Goal: Information Seeking & Learning: Learn about a topic

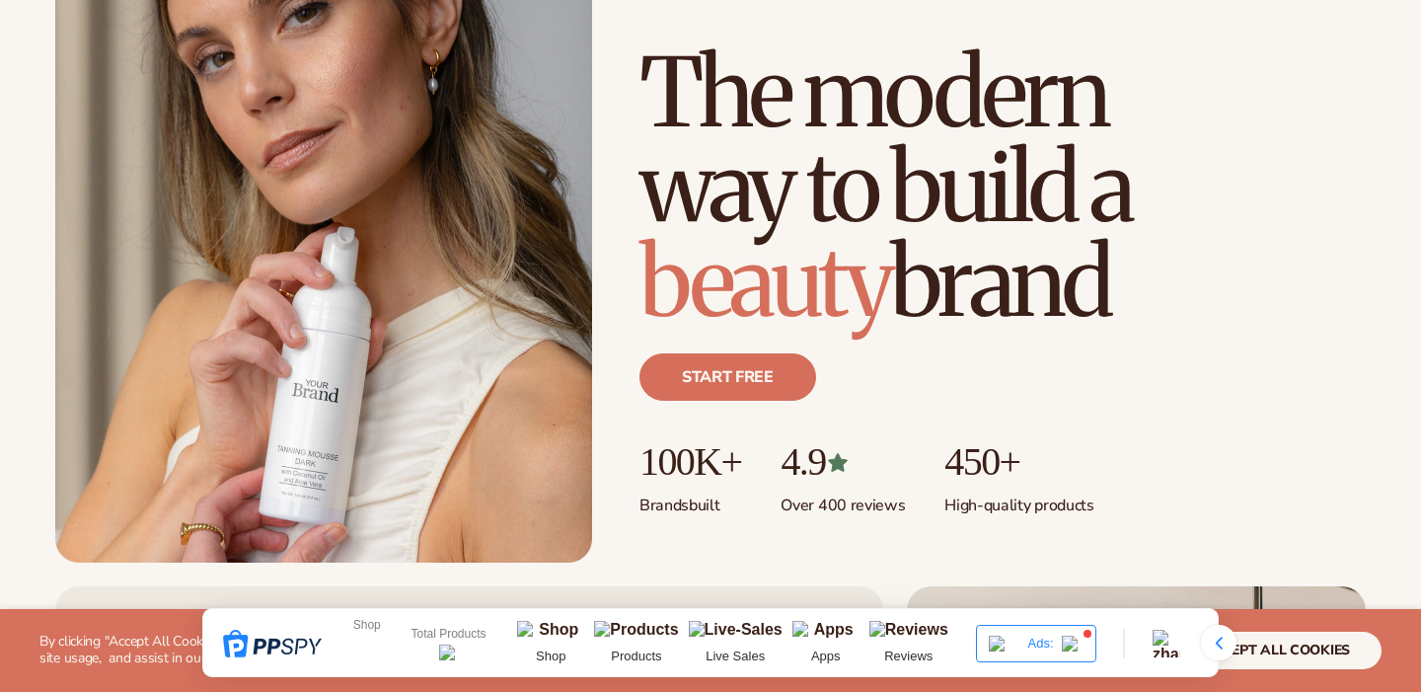
scroll to position [241, 0]
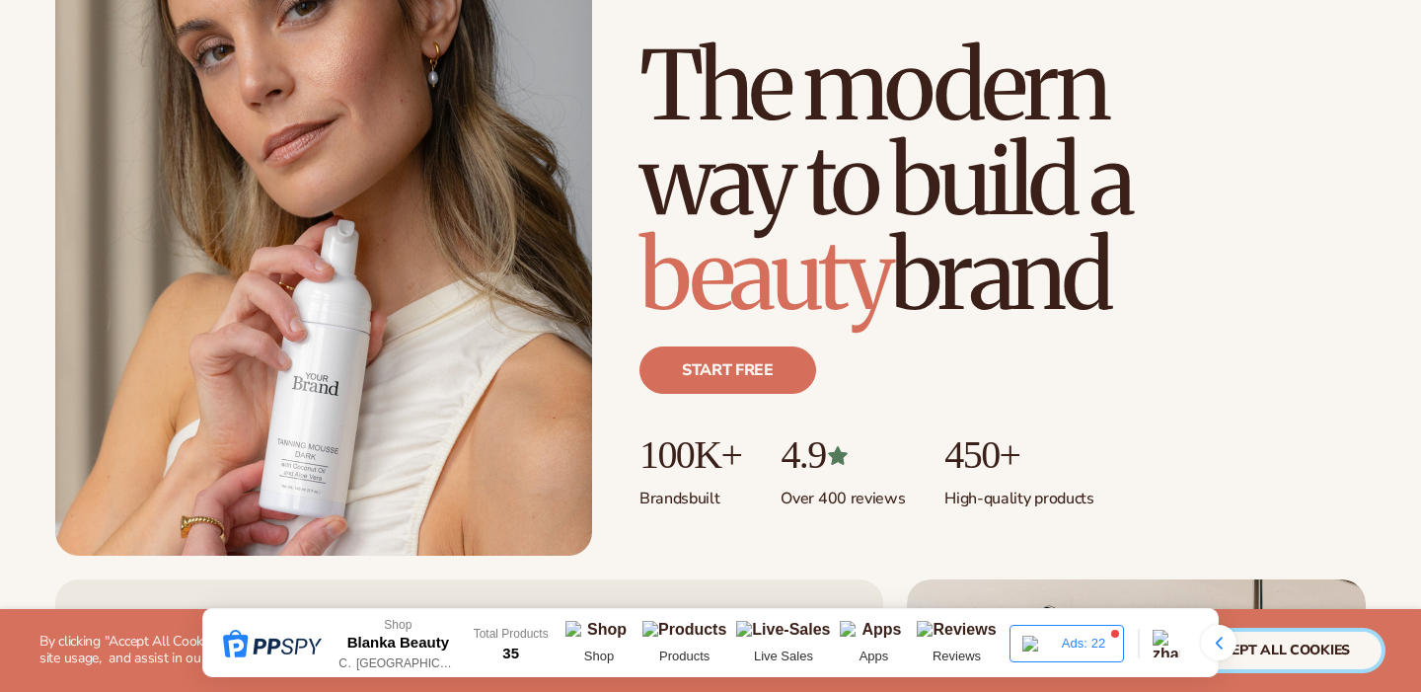
click at [1272, 648] on button "accept all cookies" at bounding box center [1276, 651] width 211 height 38
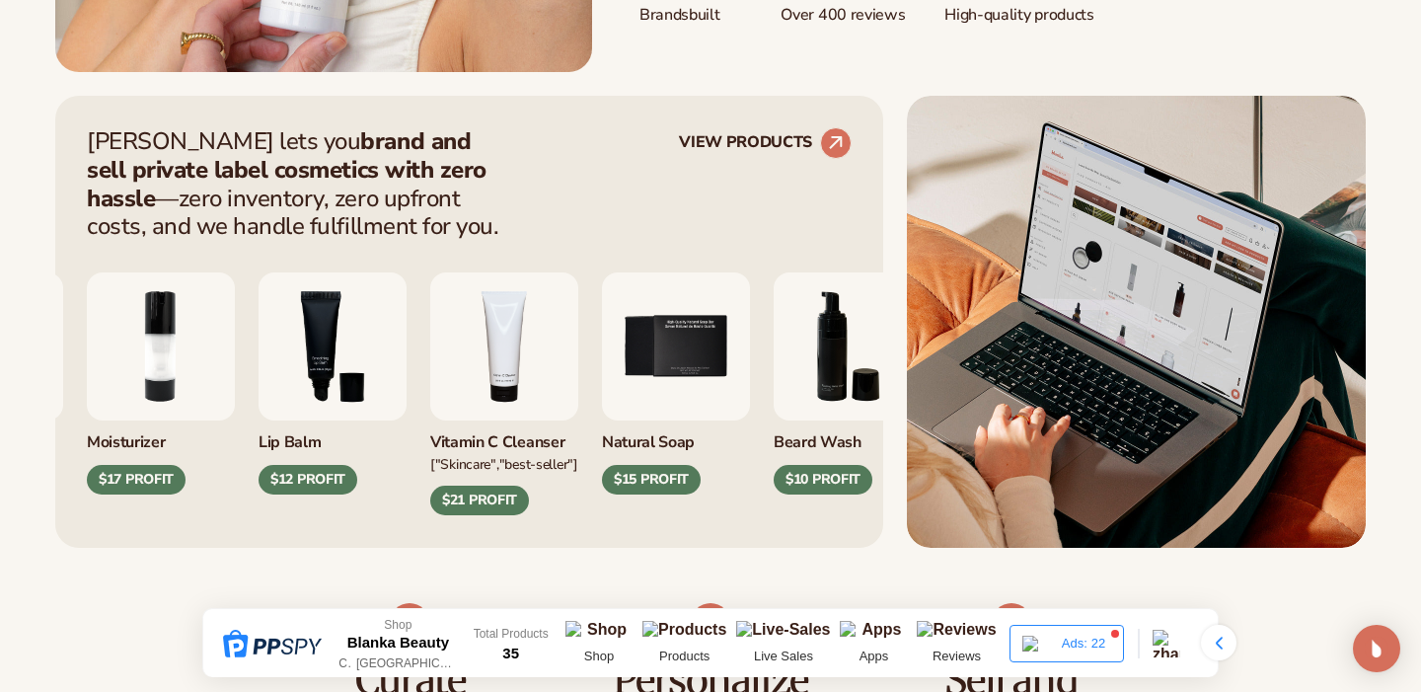
scroll to position [727, 0]
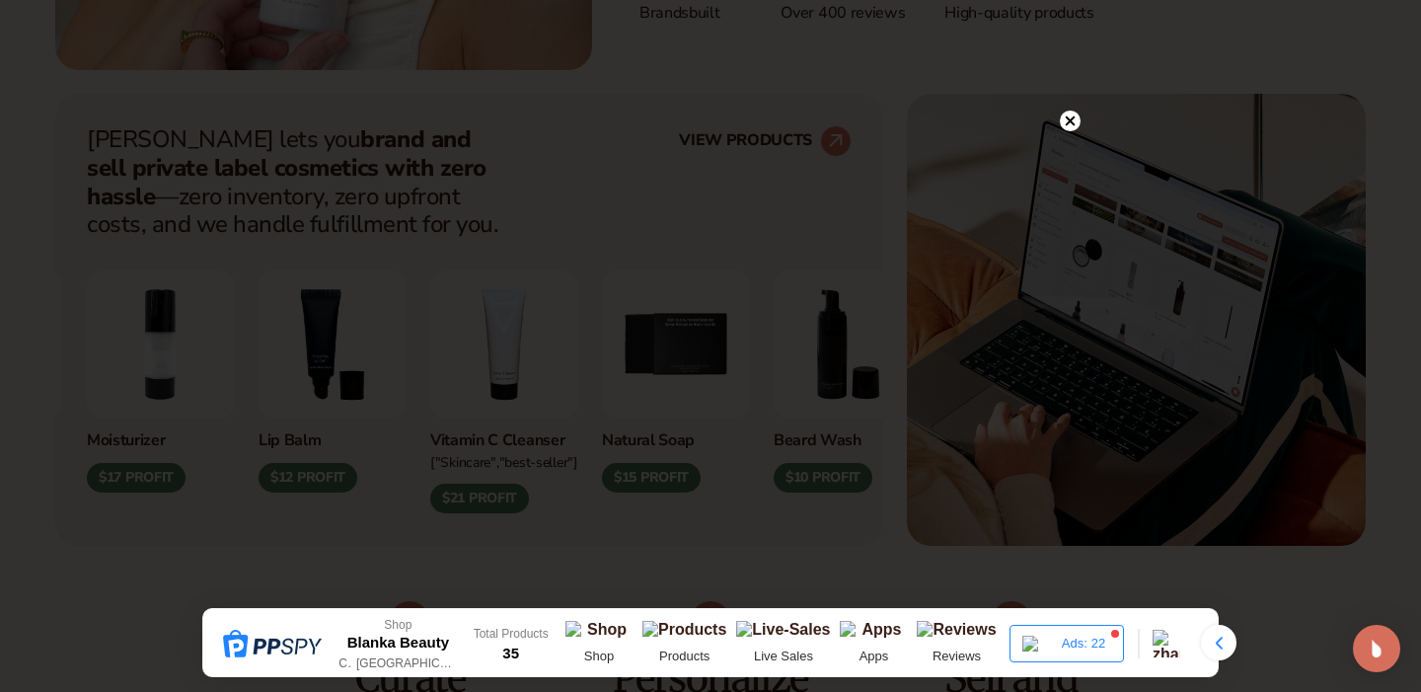
click at [1081, 122] on div at bounding box center [710, 346] width 1421 height 692
click at [1070, 122] on icon at bounding box center [1071, 121] width 10 height 10
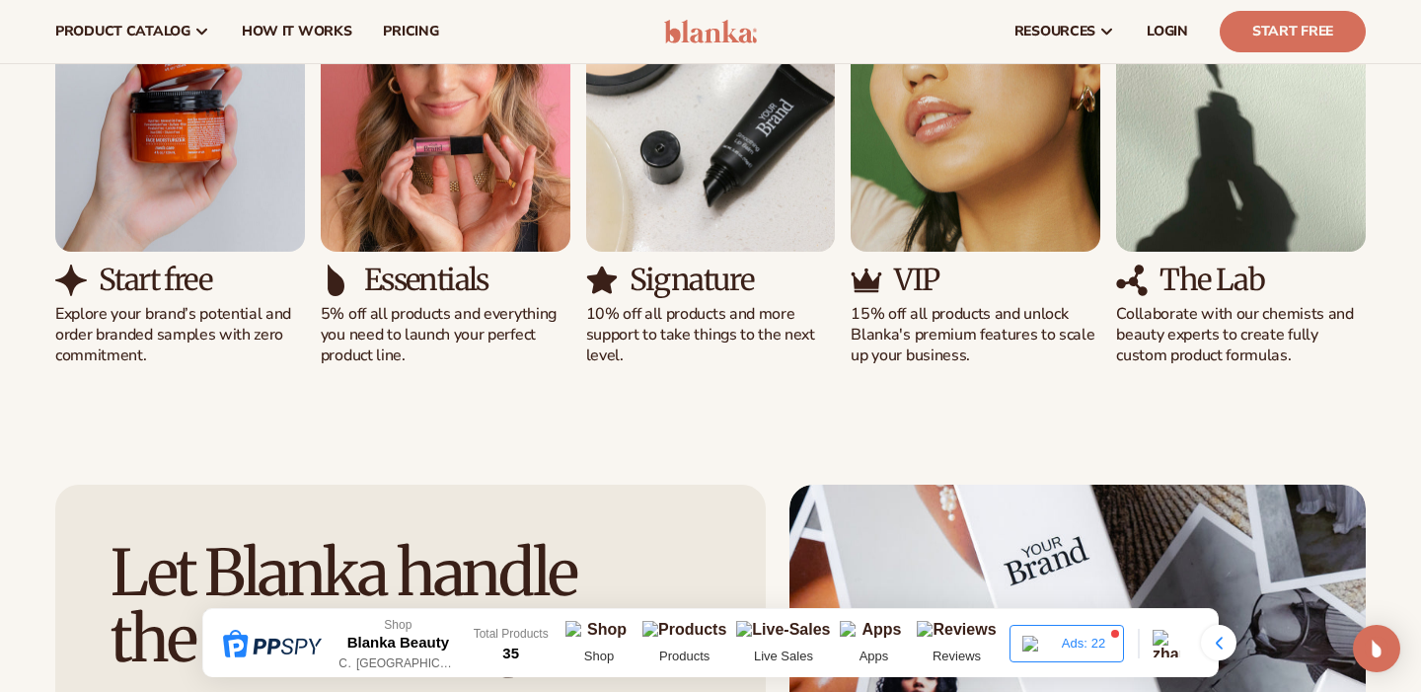
scroll to position [1987, 0]
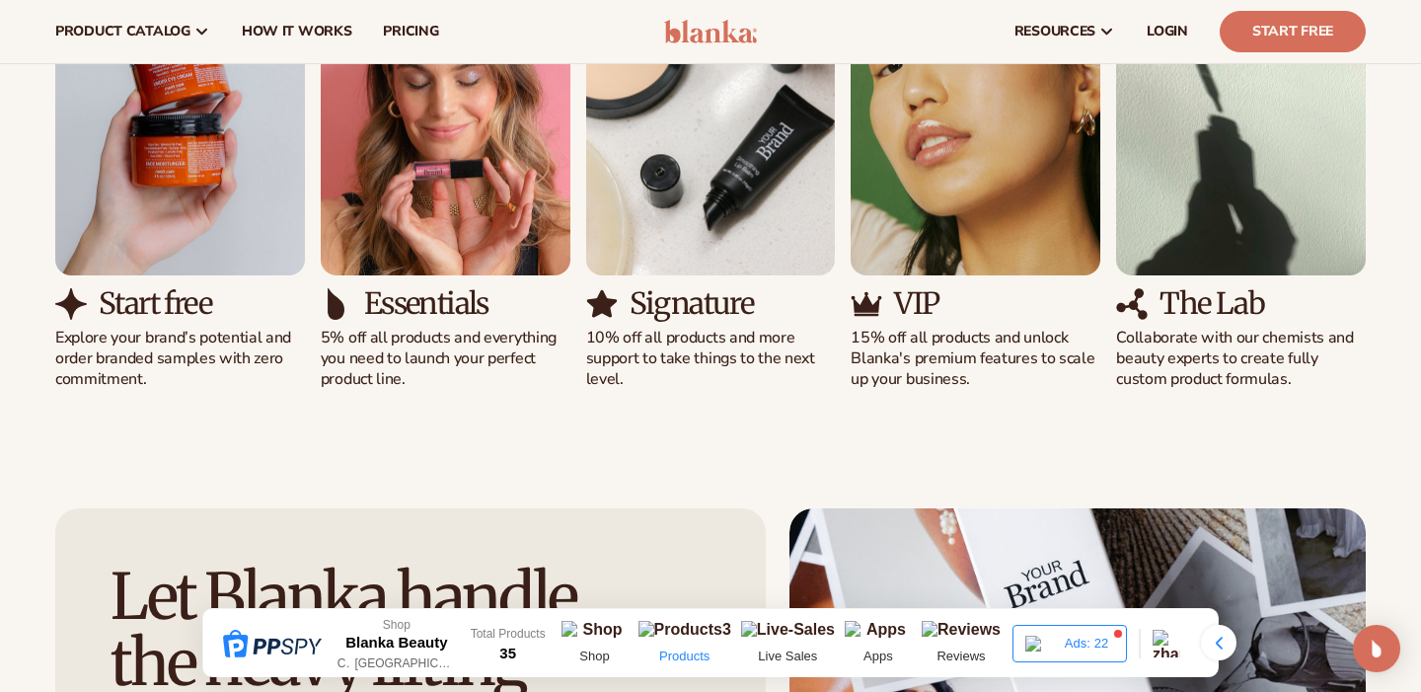
click at [687, 629] on img at bounding box center [685, 633] width 93 height 24
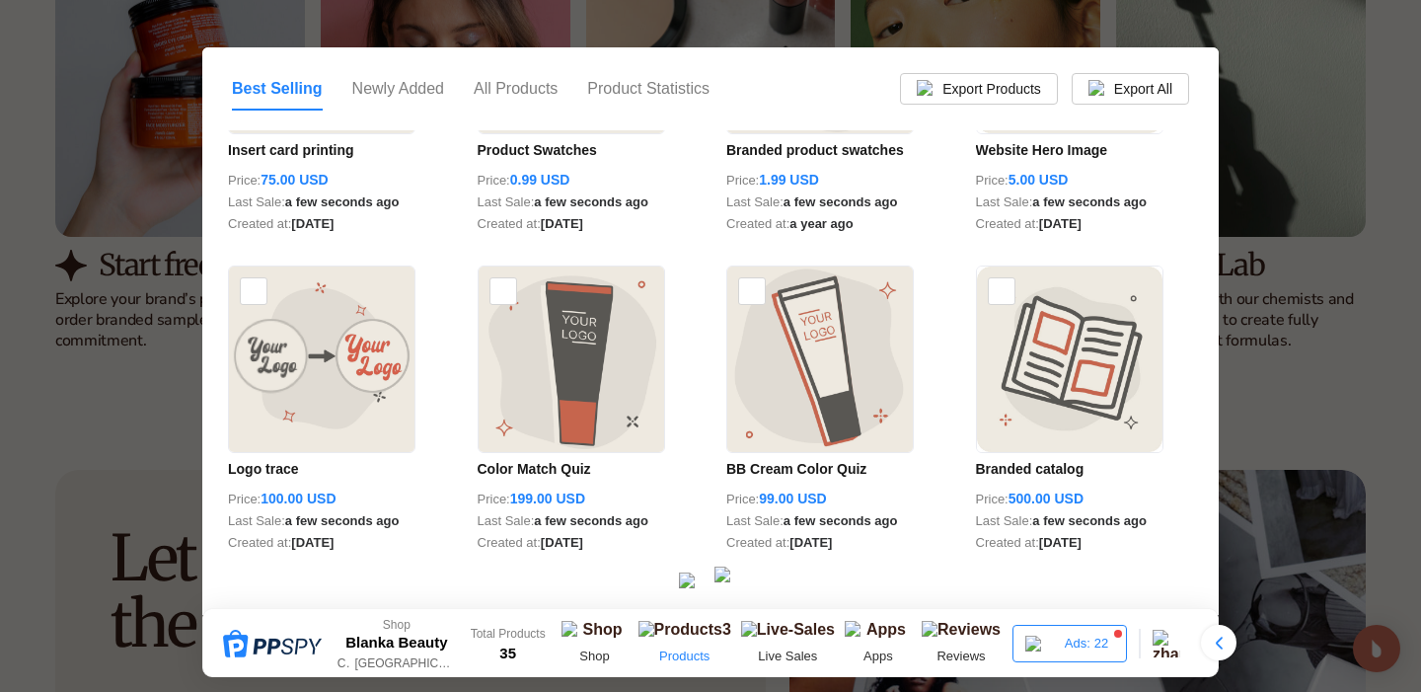
scroll to position [498, 0]
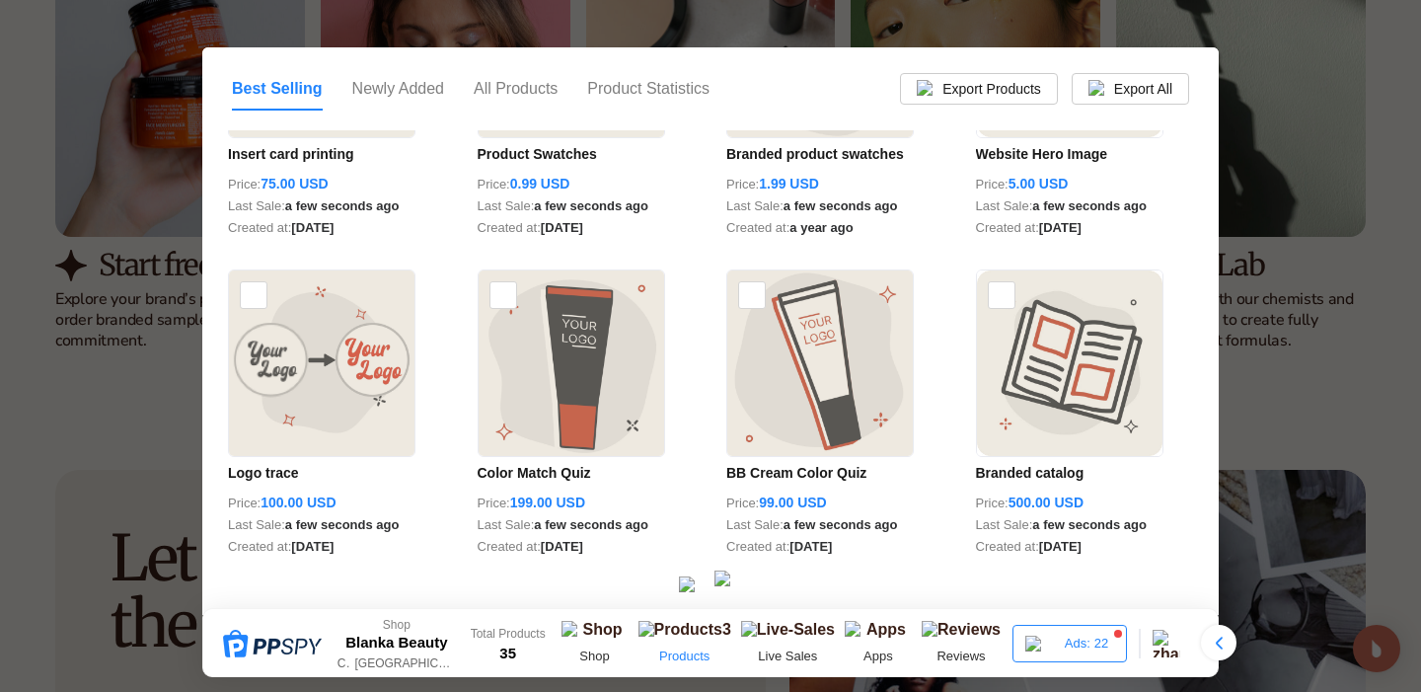
click at [727, 593] on img at bounding box center [729, 585] width 28 height 28
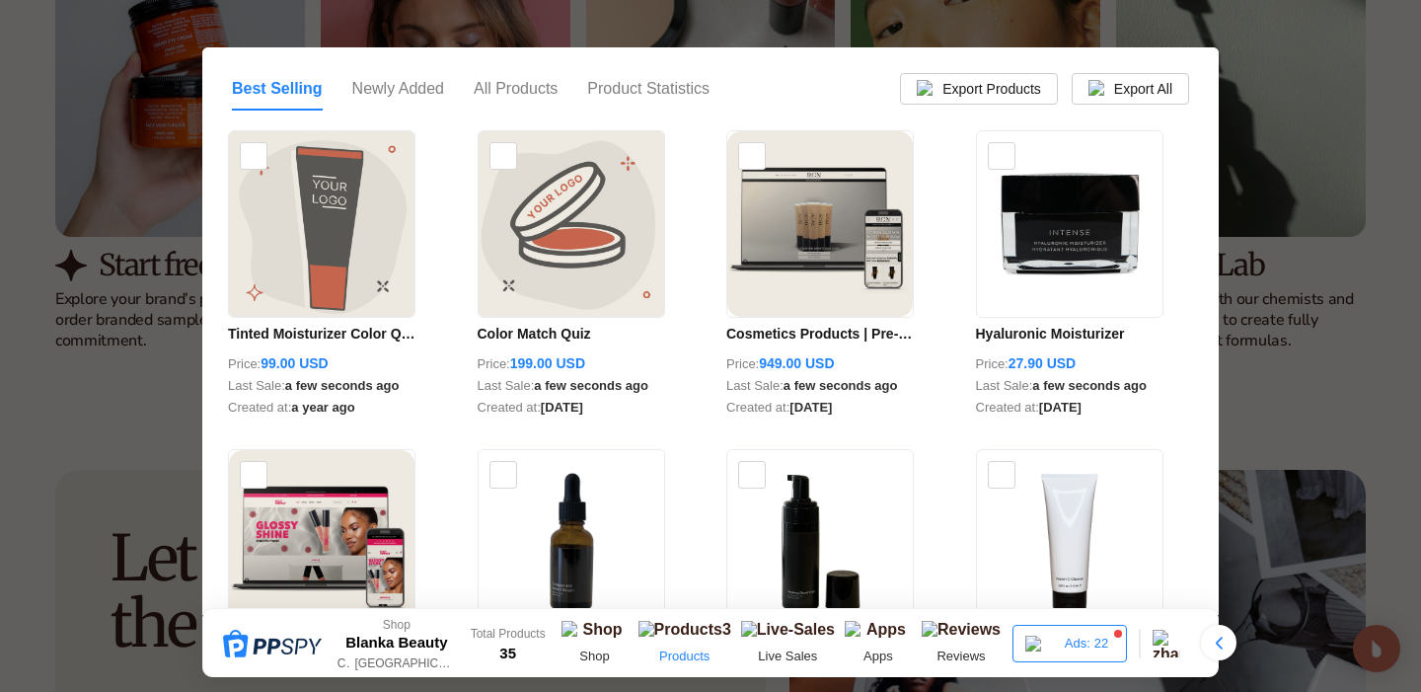
scroll to position [502, 0]
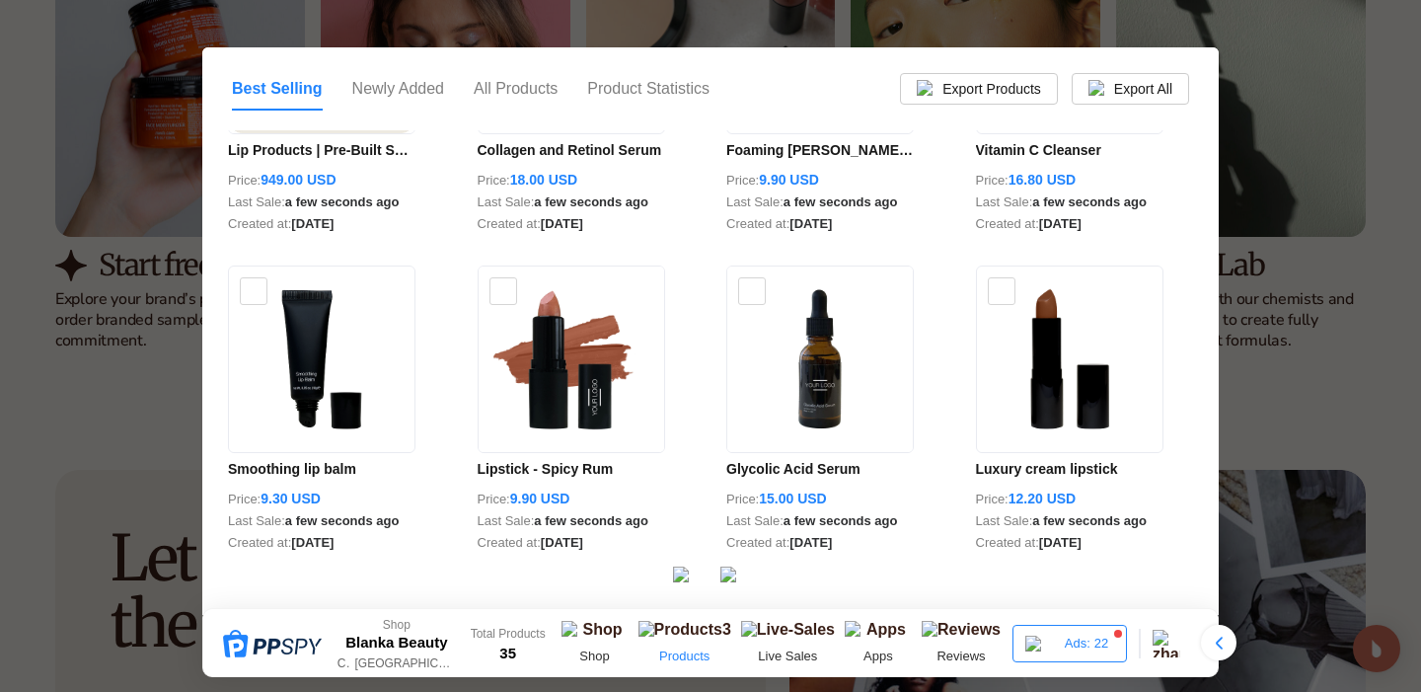
click at [731, 579] on img at bounding box center [735, 581] width 28 height 28
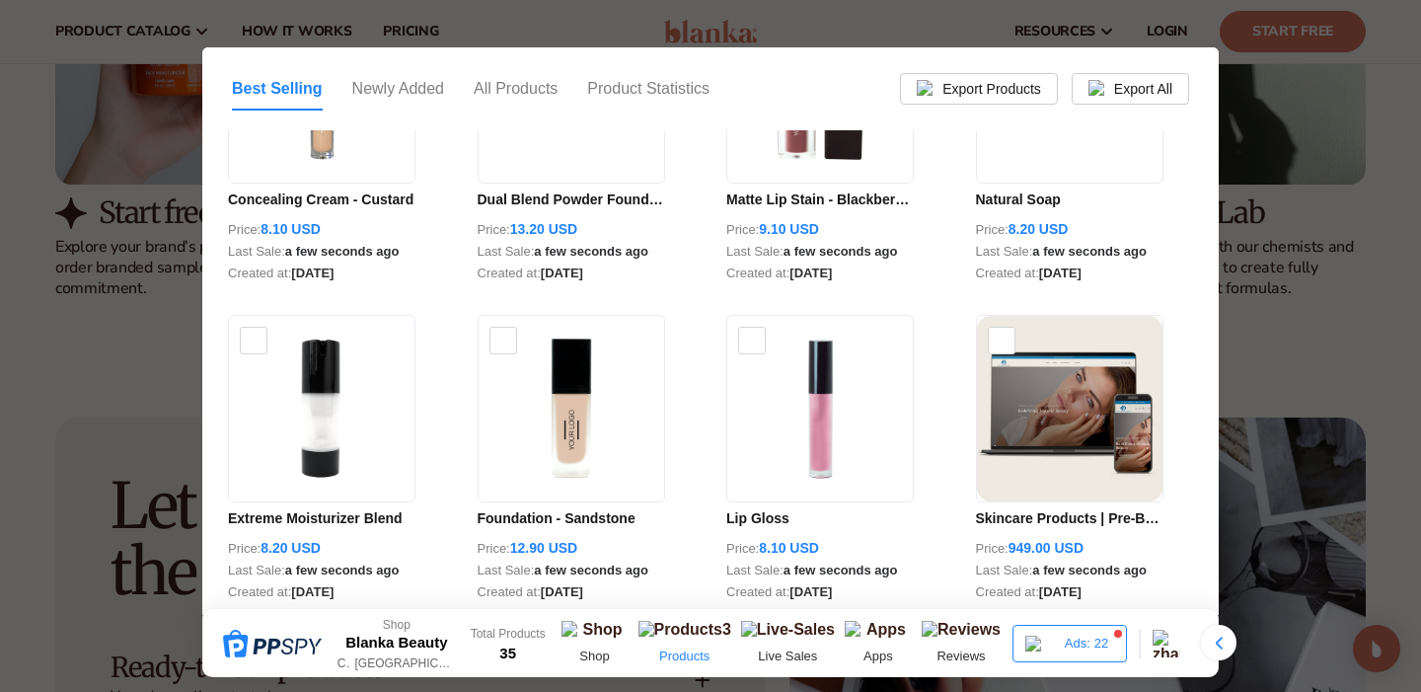
scroll to position [0, 0]
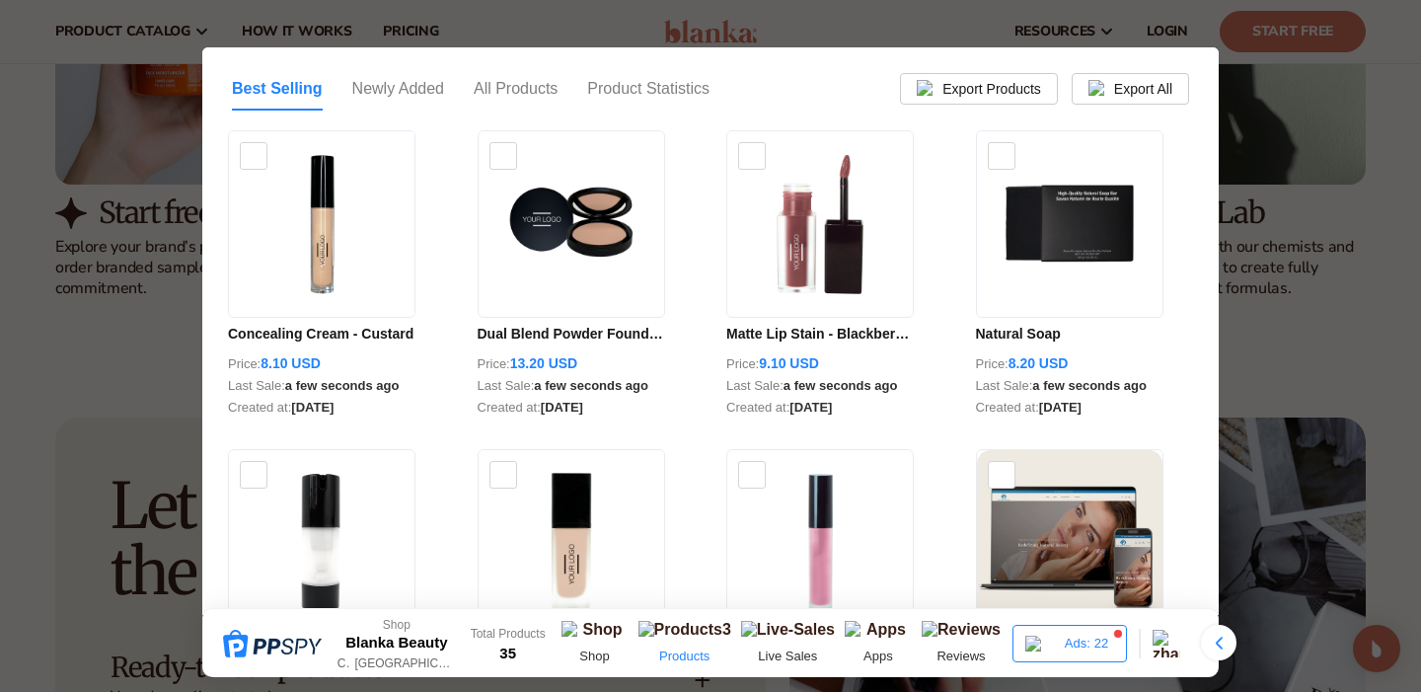
click at [1350, 311] on div at bounding box center [710, 346] width 1421 height 692
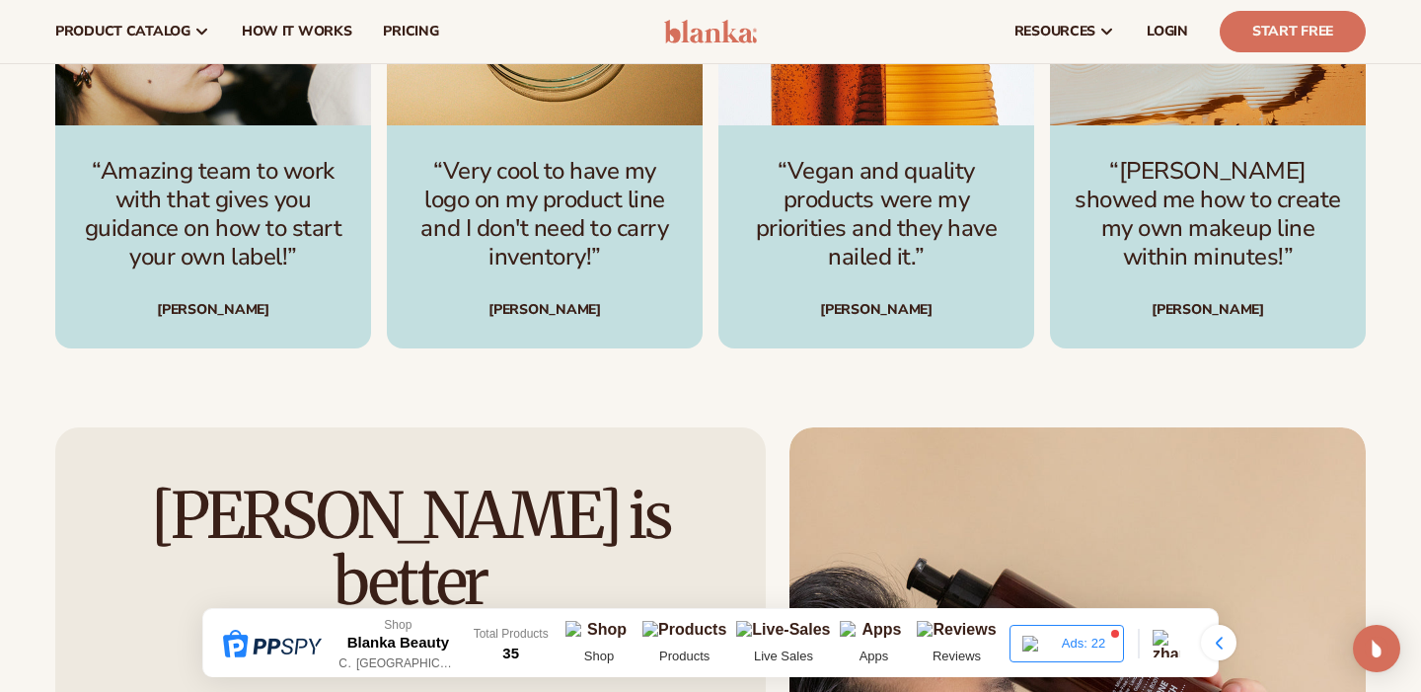
scroll to position [4549, 0]
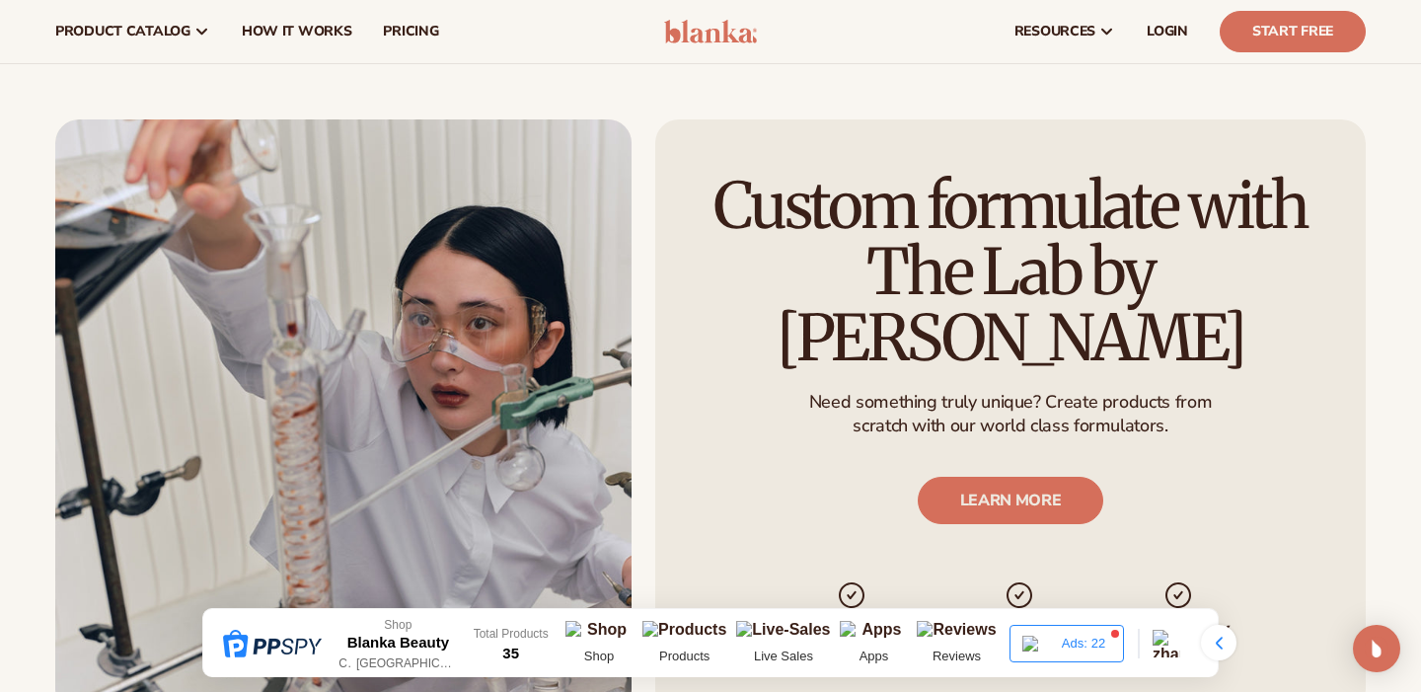
click at [684, 24] on img at bounding box center [711, 32] width 94 height 24
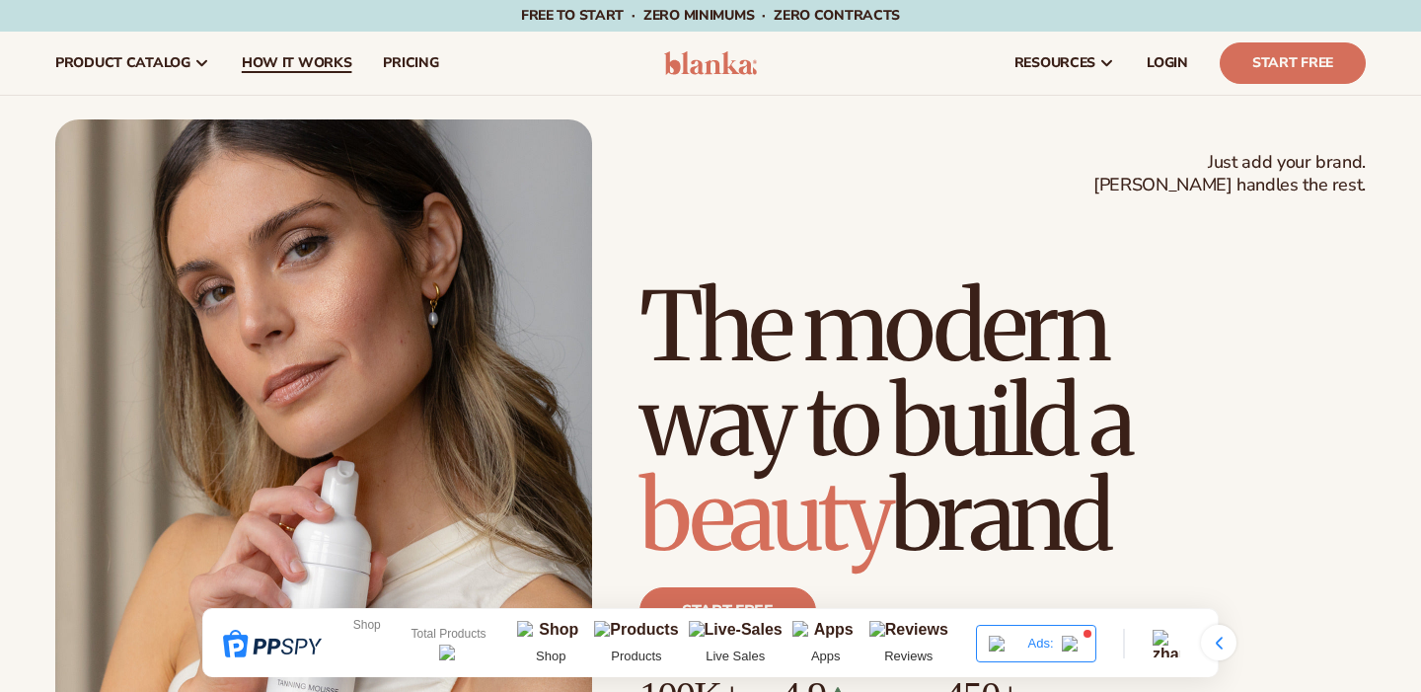
click at [275, 67] on span "How It Works" at bounding box center [297, 63] width 111 height 16
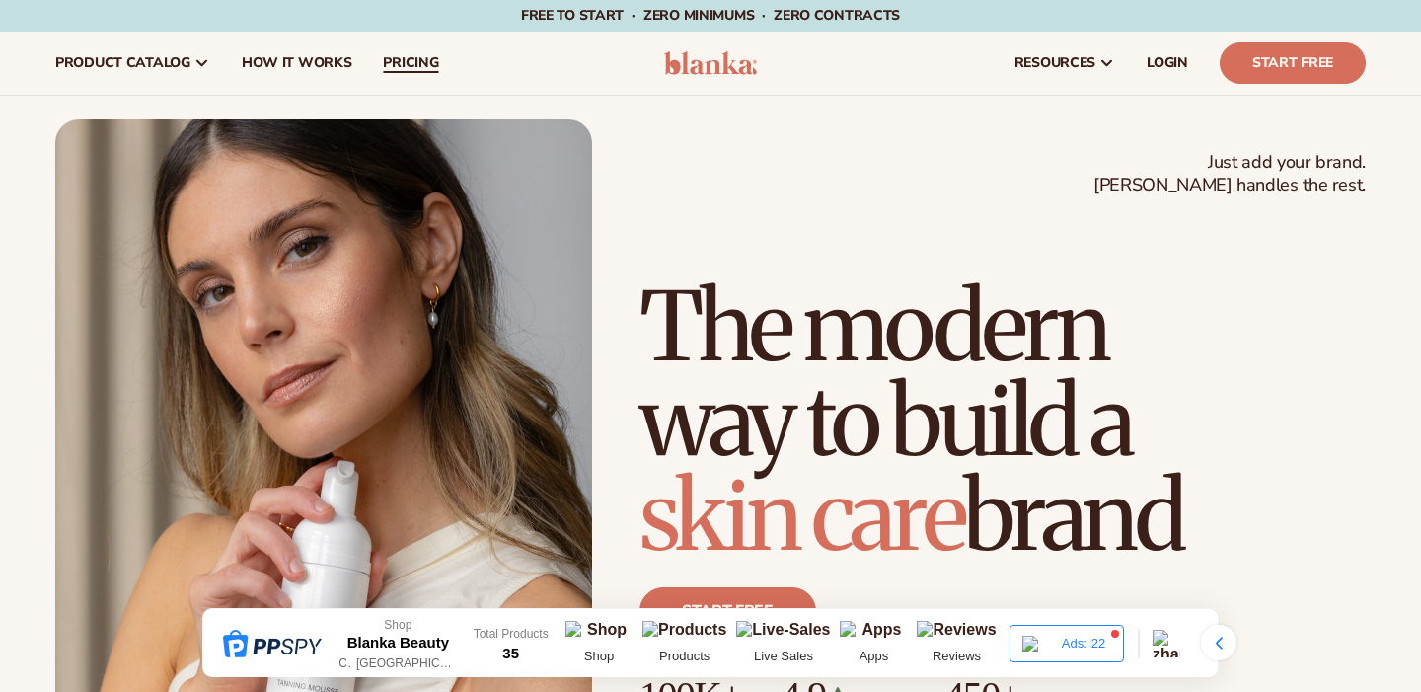
click at [385, 64] on span "pricing" at bounding box center [410, 63] width 55 height 16
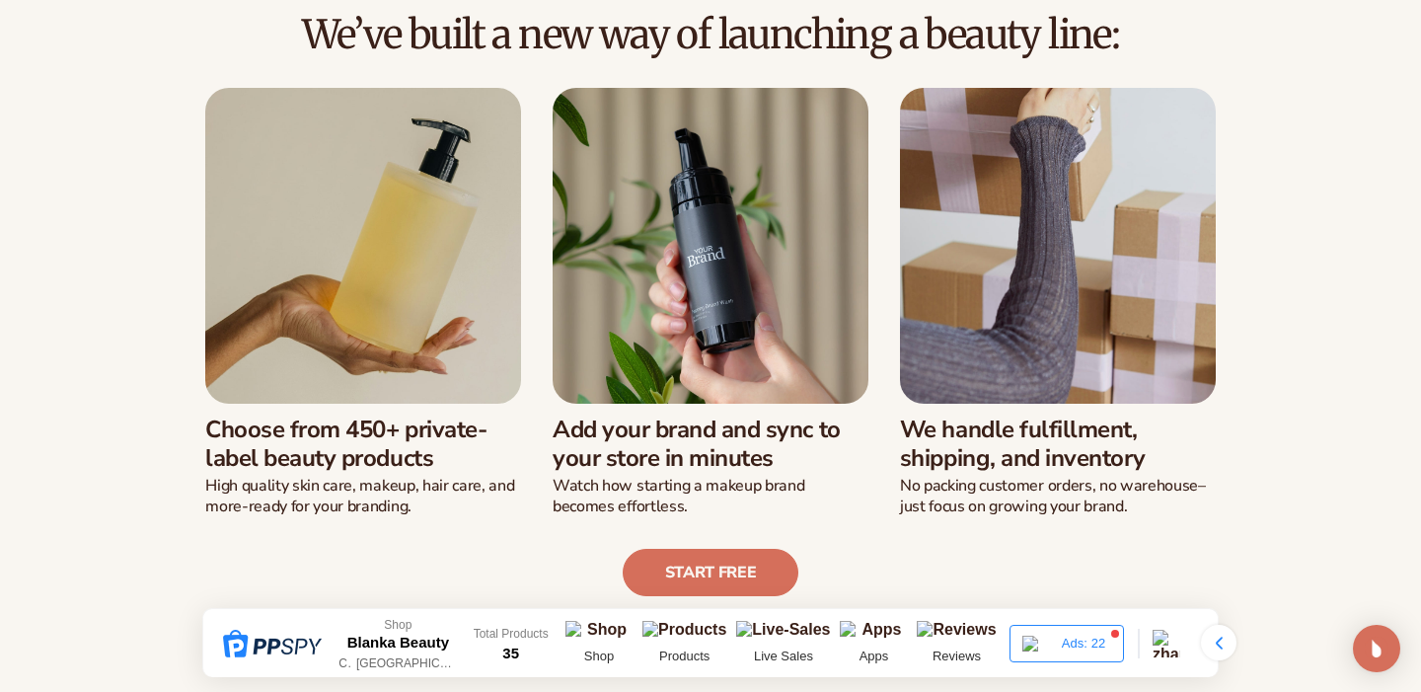
scroll to position [473, 0]
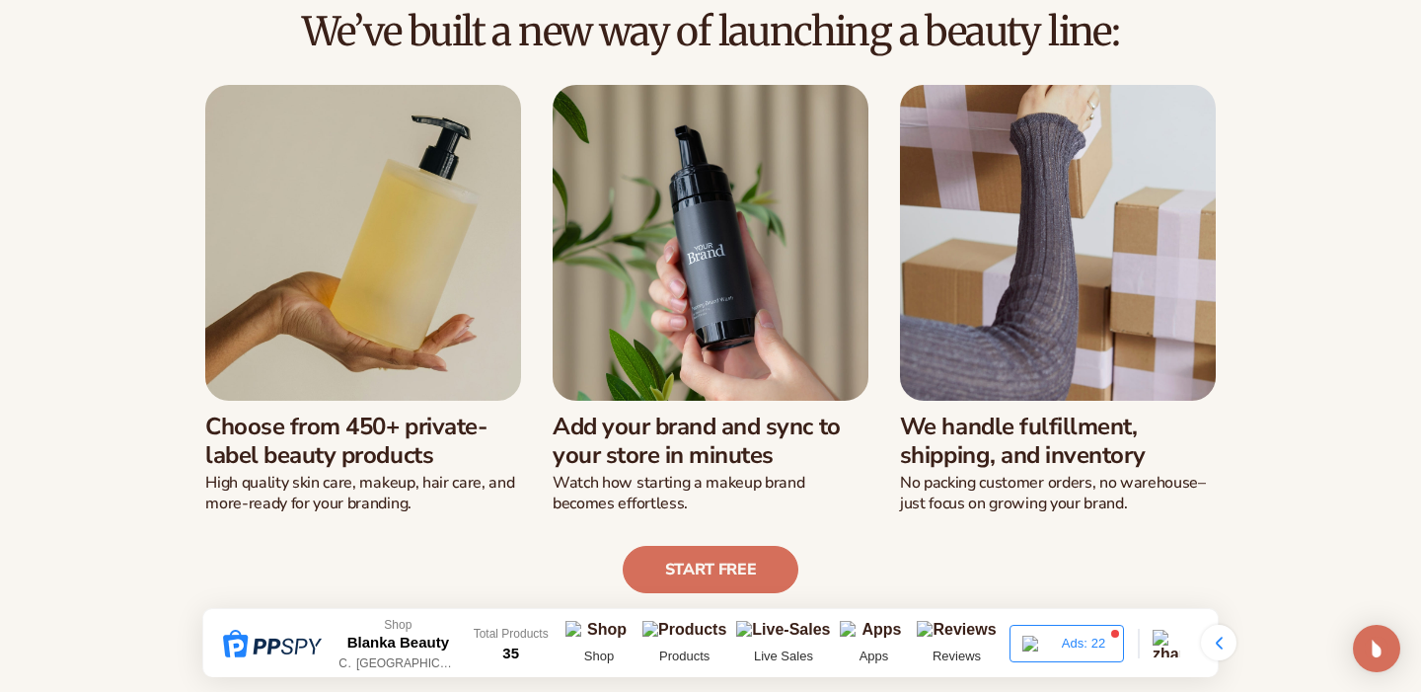
click at [614, 425] on h3 "Add your brand and sync to your store in minutes" at bounding box center [711, 441] width 316 height 57
click at [614, 424] on h3 "Add your brand and sync to your store in minutes" at bounding box center [711, 441] width 316 height 57
click at [722, 424] on h3 "Add your brand and sync to your store in minutes" at bounding box center [711, 441] width 316 height 57
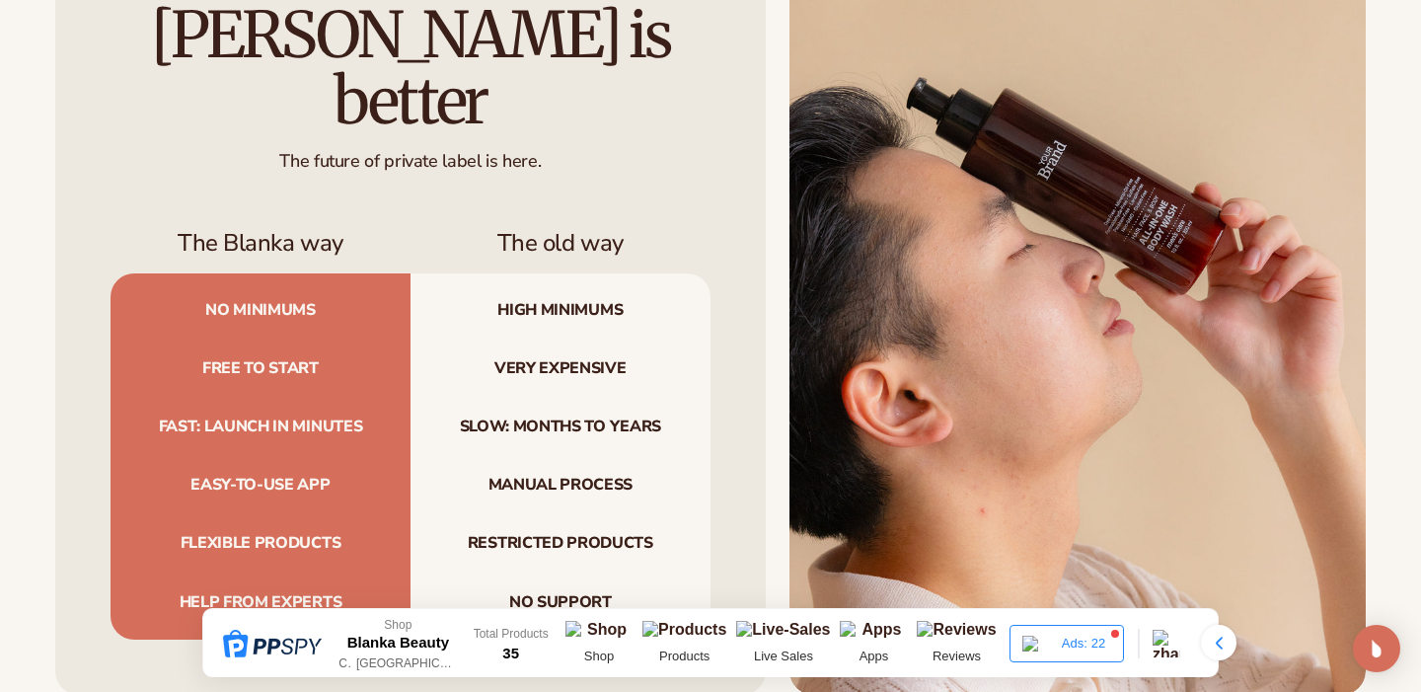
scroll to position [1949, 0]
drag, startPoint x: 501, startPoint y: 255, endPoint x: 574, endPoint y: 295, distance: 82.6
click at [574, 296] on div "No minimums High minimums Free to start Very expensive Fast: launch in minutes …" at bounding box center [411, 455] width 600 height 366
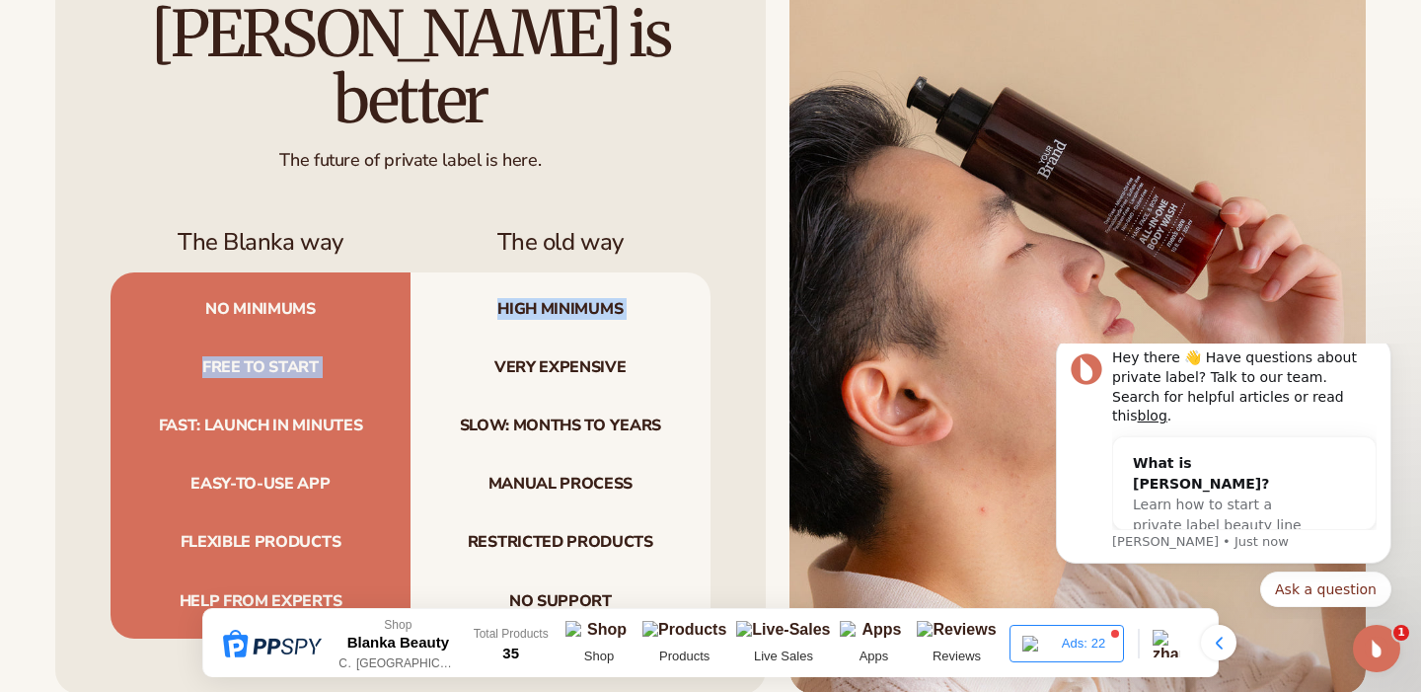
scroll to position [0, 0]
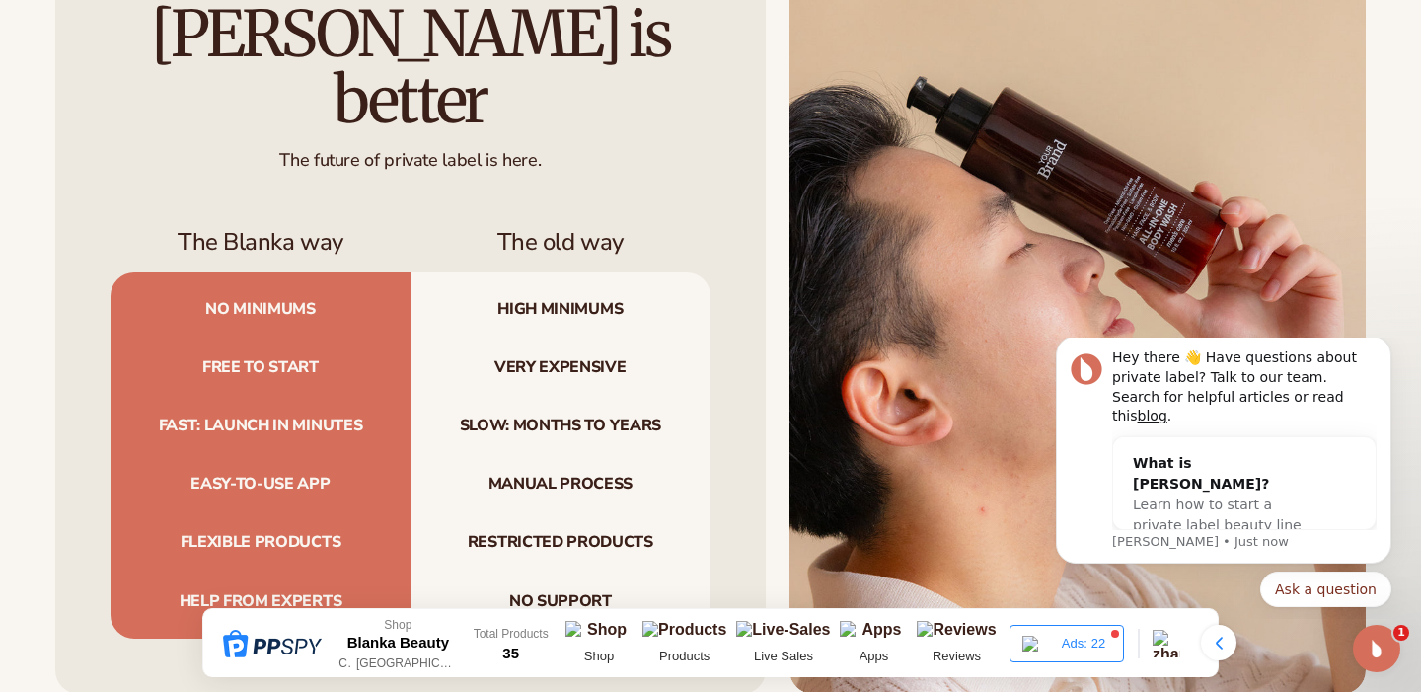
click at [555, 339] on span "Very expensive" at bounding box center [561, 368] width 300 height 58
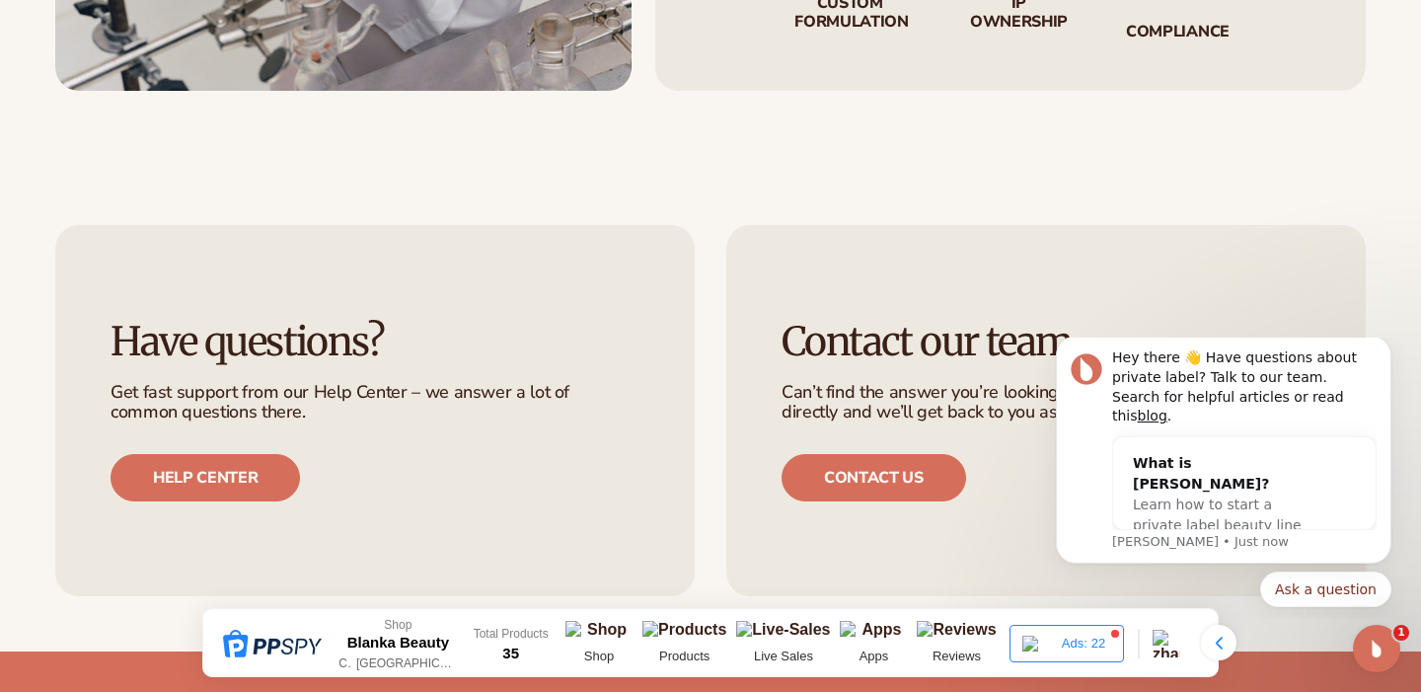
scroll to position [4566, 0]
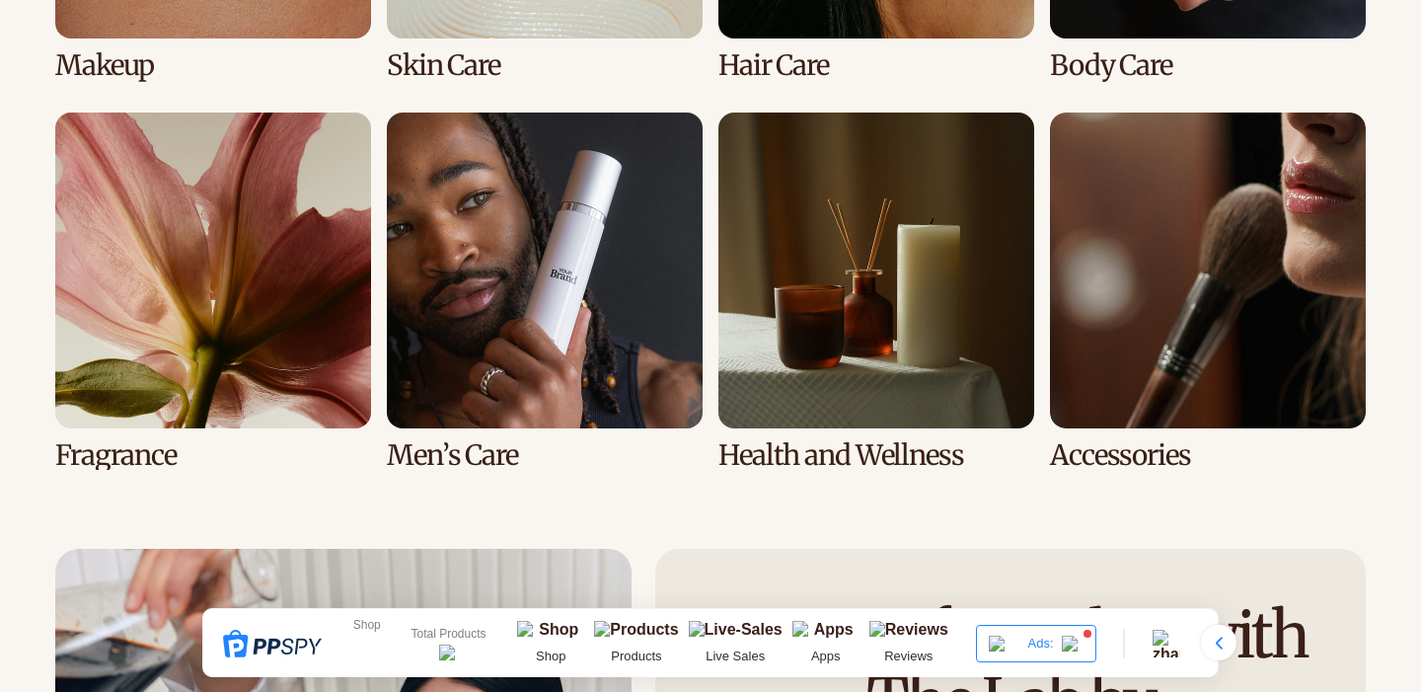
scroll to position [4305, 0]
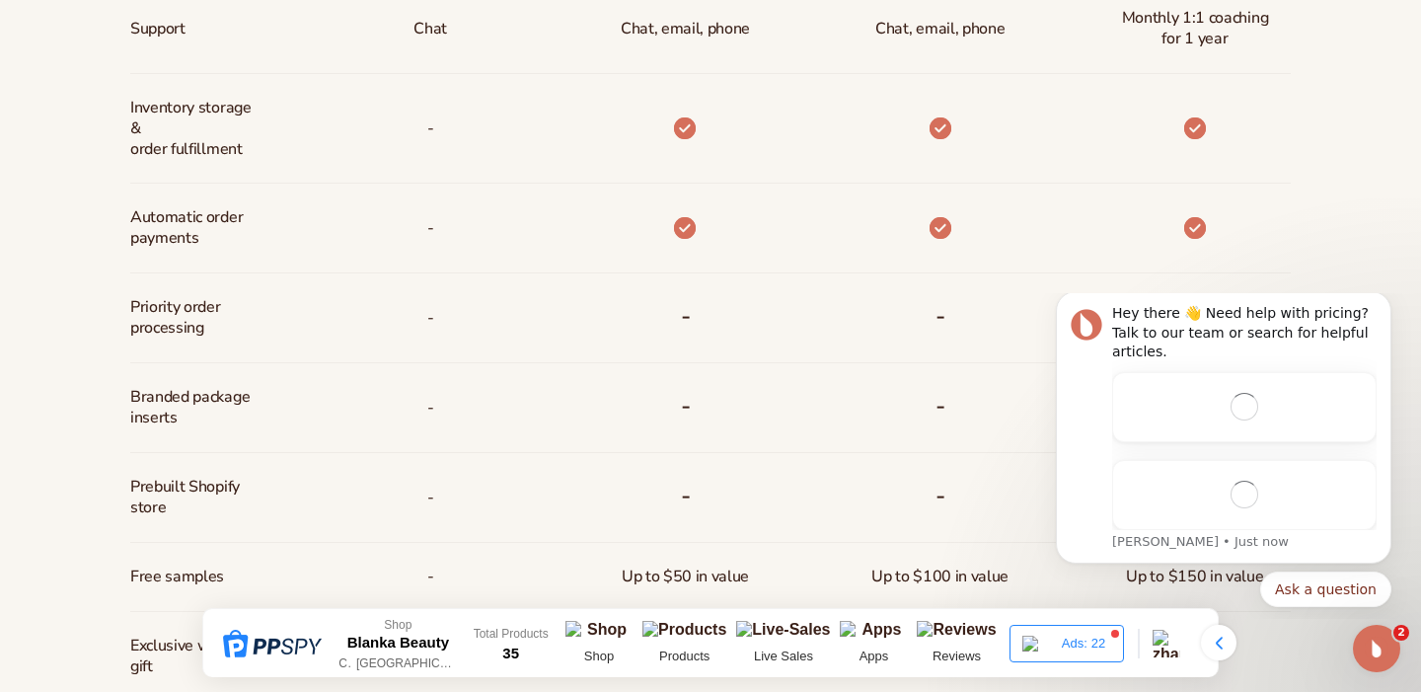
scroll to position [1162, 0]
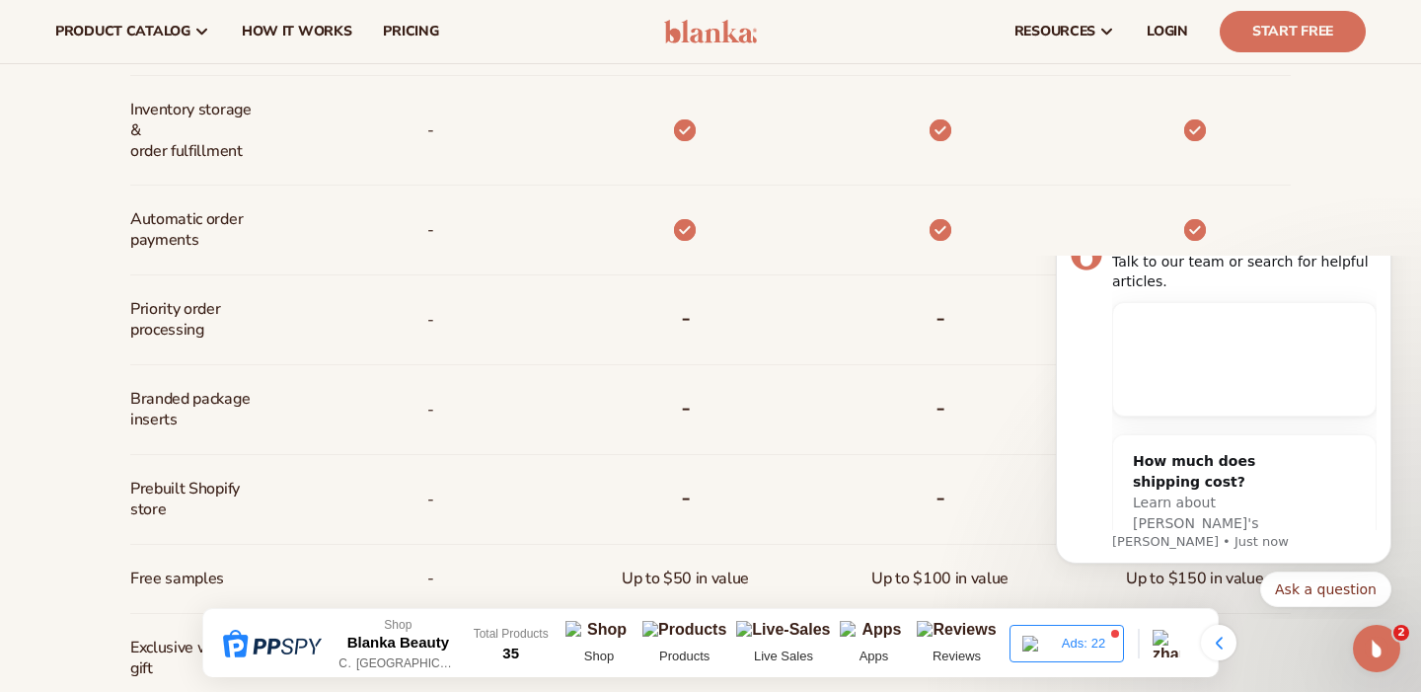
click at [256, 410] on span "Branded package inserts" at bounding box center [195, 409] width 131 height 57
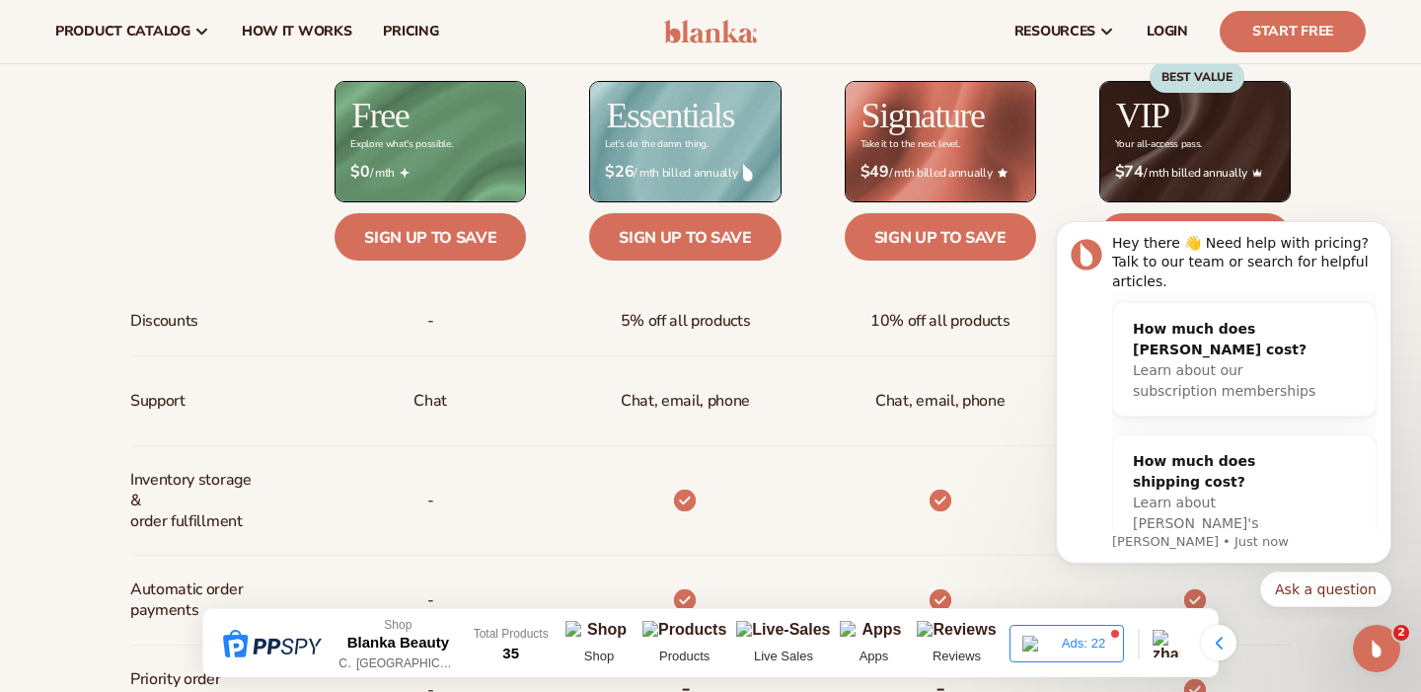
scroll to position [0, 0]
